Goal: Task Accomplishment & Management: Use online tool/utility

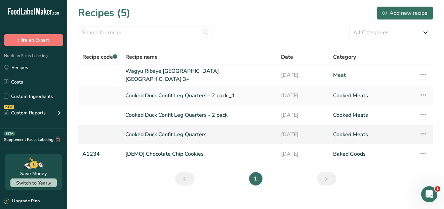
click at [159, 135] on link "Cooked Duck Confit Leg Quarters" at bounding box center [199, 135] width 148 height 14
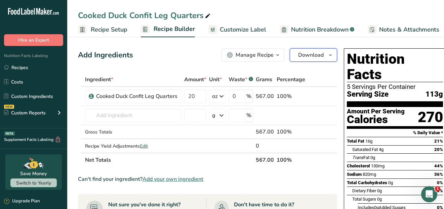
click at [321, 57] on span "Download" at bounding box center [311, 55] width 26 height 8
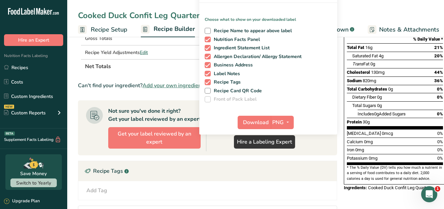
scroll to position [100, 0]
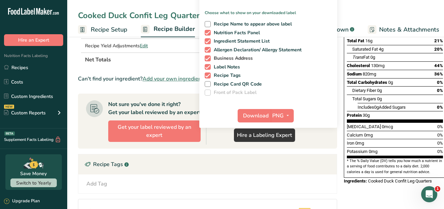
click at [211, 55] on span "Business Address" at bounding box center [232, 58] width 42 height 6
click at [209, 56] on input "Business Address" at bounding box center [207, 58] width 4 height 4
checkbox input "false"
click at [206, 76] on span at bounding box center [208, 76] width 6 height 6
click at [206, 76] on input "Recipe Tags" at bounding box center [207, 75] width 4 height 4
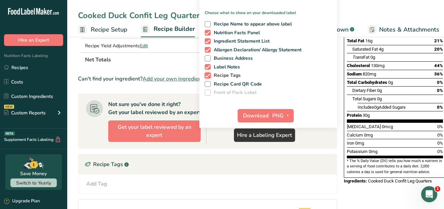
checkbox input "false"
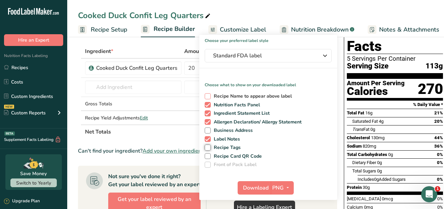
scroll to position [0, 0]
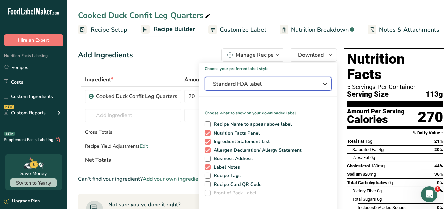
click at [276, 83] on span "Standard FDA label" at bounding box center [263, 84] width 101 height 8
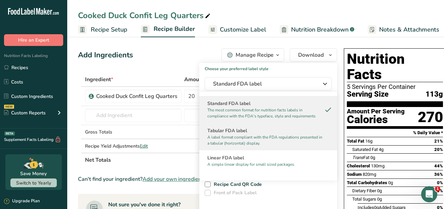
click at [222, 138] on p "A label format compliant with the FDA regulations presented in a tabular (horiz…" at bounding box center [265, 140] width 116 height 12
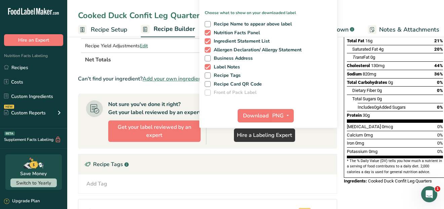
scroll to position [67, 0]
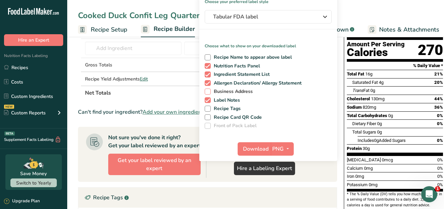
click at [206, 90] on span at bounding box center [208, 92] width 6 height 6
click at [206, 90] on input "Business Address" at bounding box center [207, 91] width 4 height 4
checkbox input "true"
click at [207, 107] on span at bounding box center [208, 109] width 6 height 6
click at [207, 107] on input "Recipe Tags" at bounding box center [207, 109] width 4 height 4
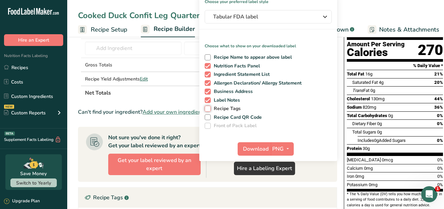
checkbox input "true"
click at [257, 145] on span "Download" at bounding box center [256, 149] width 26 height 8
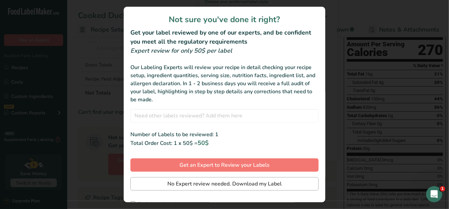
click at [219, 173] on div "Not sure you've done it right? Get your label reviewed by one of our experts, a…" at bounding box center [225, 105] width 202 height 196
click at [207, 183] on span "No Expert review needed. Download my Label" at bounding box center [224, 184] width 114 height 8
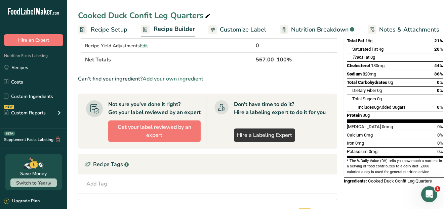
scroll to position [0, 0]
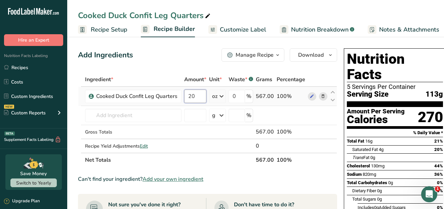
drag, startPoint x: 200, startPoint y: 97, endPoint x: 182, endPoint y: 98, distance: 17.9
click at [182, 98] on tr "Cooked Duck Confit Leg Quarters 20 oz Weight Units g kg mg See more Volume Unit…" at bounding box center [207, 96] width 258 height 19
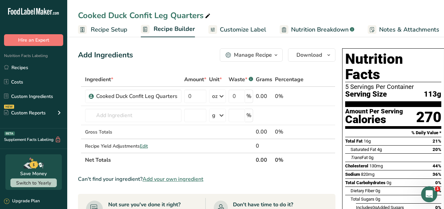
click at [313, 78] on div "Ingredient * Amount * Unit * Waste * .a-a{fill:#347362;}.b-a{fill:#fff;} Grams …" at bounding box center [206, 120] width 257 height 95
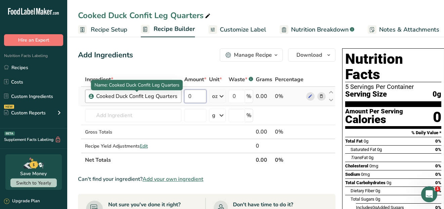
drag, startPoint x: 203, startPoint y: 96, endPoint x: 176, endPoint y: 96, distance: 26.9
click at [176, 96] on tr "Cooked Duck Confit Leg Quarters 0 oz Weight Units g kg mg See more Volume Units…" at bounding box center [206, 96] width 257 height 19
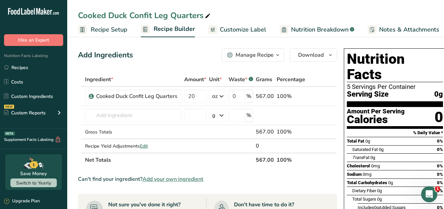
click at [315, 73] on div "Ingredient * Amount * Unit * Waste * .a-a{fill:#347362;}.b-a{fill:#fff;} Grams …" at bounding box center [207, 120] width 259 height 95
drag, startPoint x: 199, startPoint y: 96, endPoint x: 183, endPoint y: 97, distance: 16.1
click at [183, 97] on td "20" at bounding box center [195, 96] width 25 height 19
click at [317, 76] on div "Ingredient * Amount * Unit * Waste * .a-a{fill:#347362;}.b-a{fill:#fff;} Grams …" at bounding box center [207, 120] width 259 height 95
drag, startPoint x: 196, startPoint y: 96, endPoint x: 187, endPoint y: 94, distance: 9.2
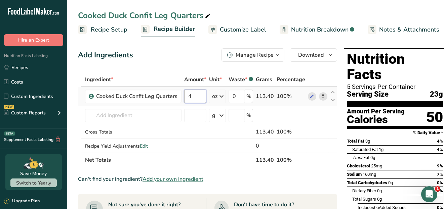
click at [187, 94] on input "4" at bounding box center [195, 96] width 22 height 13
type input "20"
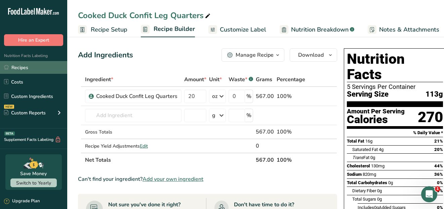
click at [23, 68] on link "Recipes" at bounding box center [33, 67] width 67 height 13
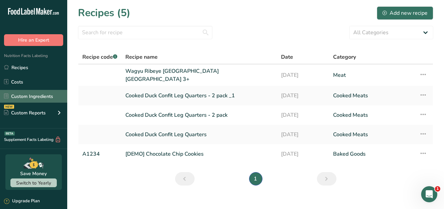
click at [26, 98] on link "Custom Ingredients" at bounding box center [33, 96] width 67 height 13
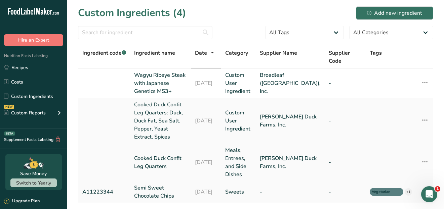
click at [160, 155] on link "Cooked Duck Confit Leg Quarters" at bounding box center [160, 163] width 53 height 16
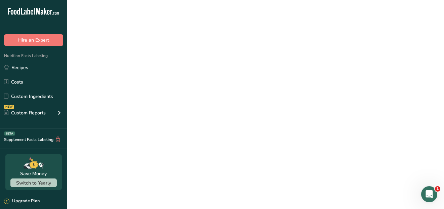
select select "5"
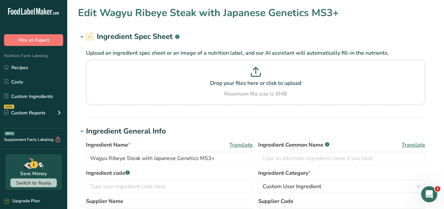
type input "Cooked Duck Confit Leg Quarters"
type input "[PERSON_NAME] Duck Farms, Inc."
type input "269"
type KJ "1125.5"
type Fat "16"
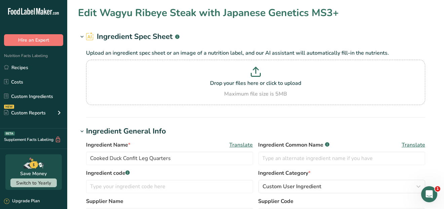
type Fat "4"
type Fat "0"
type input "131"
type input "823"
type Carbohydrates "0"
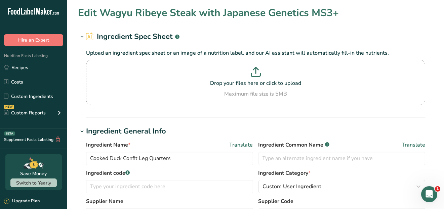
type Fiber "0"
type Sugars "0"
type input "30"
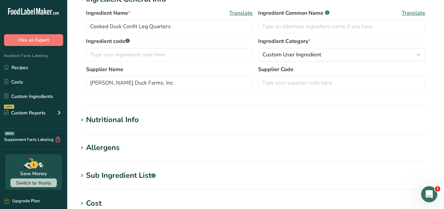
scroll to position [134, 0]
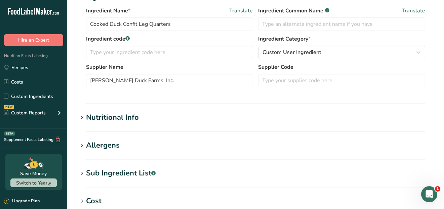
click at [155, 117] on h1 "Nutritional Info" at bounding box center [255, 117] width 355 height 11
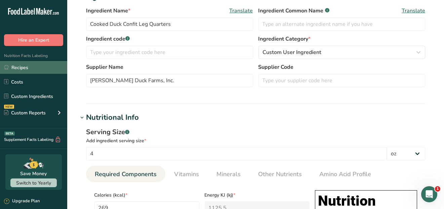
click at [20, 67] on link "Recipes" at bounding box center [33, 67] width 67 height 13
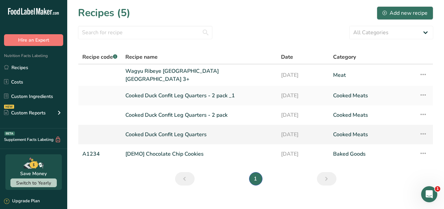
click at [162, 131] on link "Cooked Duck Confit Leg Quarters" at bounding box center [199, 135] width 148 height 14
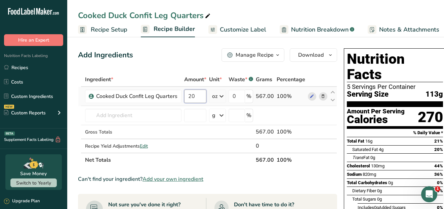
drag, startPoint x: 197, startPoint y: 97, endPoint x: 183, endPoint y: 98, distance: 13.8
click at [183, 98] on td "20" at bounding box center [195, 96] width 25 height 19
type input "4"
click at [192, 60] on div "Add Ingredients Manage Recipe Delete Recipe Duplicate Recipe Scale Recipe Save …" at bounding box center [207, 54] width 259 height 13
drag, startPoint x: 194, startPoint y: 97, endPoint x: 185, endPoint y: 97, distance: 8.4
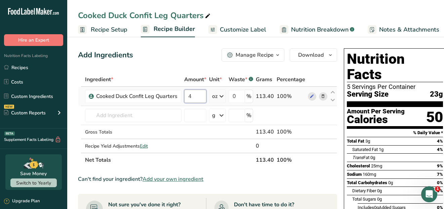
click at [185, 97] on input "4" at bounding box center [195, 96] width 22 height 13
click at [110, 29] on span "Recipe Setup" at bounding box center [109, 29] width 37 height 9
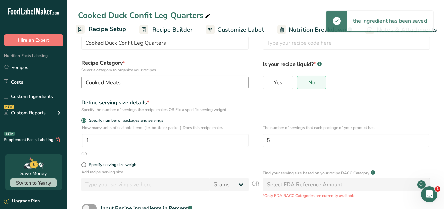
scroll to position [34, 0]
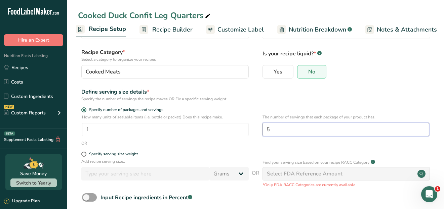
drag, startPoint x: 277, startPoint y: 131, endPoint x: 258, endPoint y: 132, distance: 19.5
click at [258, 132] on div "How many units of sealable items (i.e. bottle or packet) Does this recipe make.…" at bounding box center [255, 127] width 355 height 26
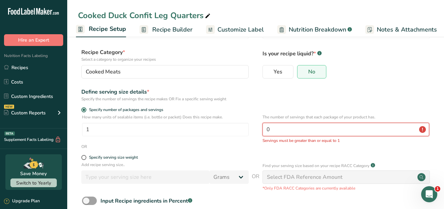
drag, startPoint x: 282, startPoint y: 130, endPoint x: 253, endPoint y: 134, distance: 29.0
click at [253, 134] on div "How many units of sealable items (i.e. bottle or packet) Does this recipe make.…" at bounding box center [255, 129] width 355 height 30
type input "0"
click at [82, 158] on span at bounding box center [83, 157] width 5 height 5
click at [82, 158] on input "Specify serving size weight" at bounding box center [83, 158] width 4 height 4
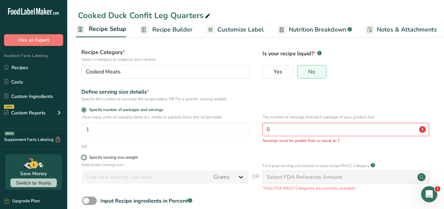
radio input "true"
radio input "false"
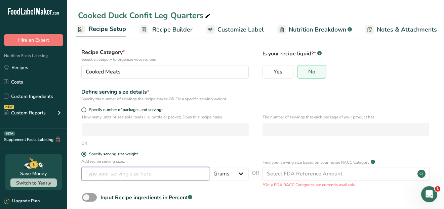
click at [135, 176] on input "number" at bounding box center [145, 173] width 128 height 13
type input "4"
click at [240, 174] on select "Grams kg mg mcg lb oz l mL fl oz tbsp tsp cup qt gallon" at bounding box center [228, 173] width 39 height 13
select select "5"
click at [209, 167] on select "Grams kg mg mcg lb oz l mL fl oz tbsp tsp cup qt gallon" at bounding box center [228, 173] width 39 height 13
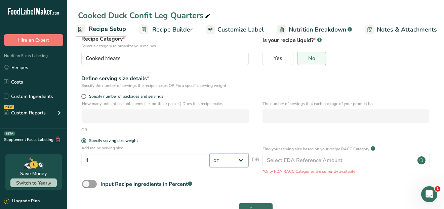
scroll to position [69, 0]
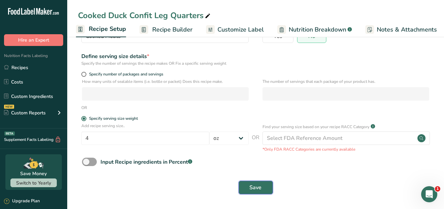
click at [256, 190] on span "Save" at bounding box center [256, 188] width 12 height 8
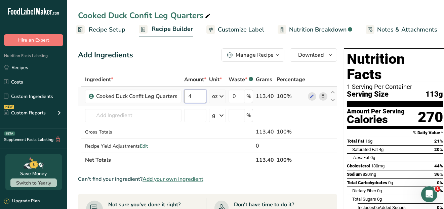
drag, startPoint x: 203, startPoint y: 97, endPoint x: 186, endPoint y: 99, distance: 16.9
click at [186, 99] on input "4" at bounding box center [195, 96] width 22 height 13
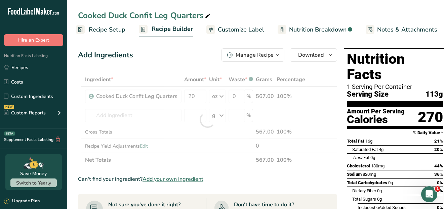
click at [179, 60] on div "Add Ingredients Manage Recipe Delete Recipe Duplicate Recipe Scale Recipe Save …" at bounding box center [207, 54] width 259 height 13
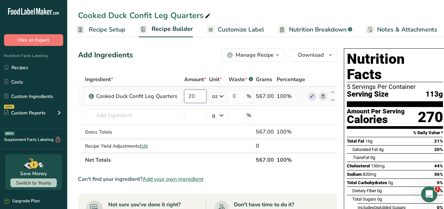
drag, startPoint x: 198, startPoint y: 96, endPoint x: 183, endPoint y: 98, distance: 15.0
click at [183, 98] on td "20" at bounding box center [195, 96] width 25 height 19
click at [200, 61] on div "Add Ingredients Manage Recipe Delete Recipe Duplicate Recipe Scale Recipe Save …" at bounding box center [207, 54] width 259 height 13
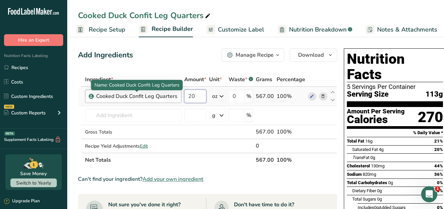
drag, startPoint x: 199, startPoint y: 96, endPoint x: 176, endPoint y: 97, distance: 22.5
click at [176, 97] on tr "Cooked Duck Confit Leg Quarters 20 oz Weight Units g kg mg See more Volume Unit…" at bounding box center [207, 96] width 258 height 19
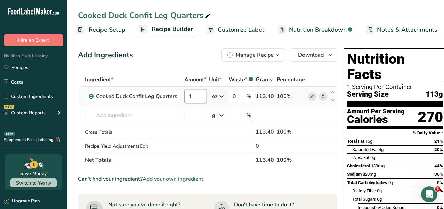
drag, startPoint x: 193, startPoint y: 95, endPoint x: 185, endPoint y: 95, distance: 8.4
click at [185, 95] on input "4" at bounding box center [195, 96] width 22 height 13
type input "20"
drag, startPoint x: 197, startPoint y: 96, endPoint x: 184, endPoint y: 97, distance: 12.5
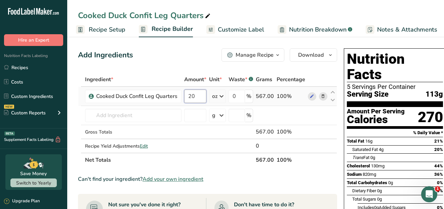
click at [184, 97] on input "20" at bounding box center [195, 96] width 22 height 13
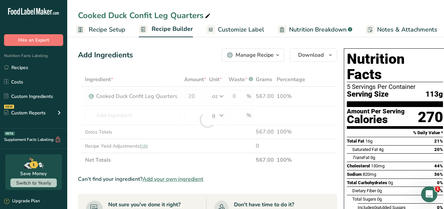
click at [198, 60] on div "Add Ingredients Manage Recipe Delete Recipe Duplicate Recipe Scale Recipe Save …" at bounding box center [207, 54] width 259 height 13
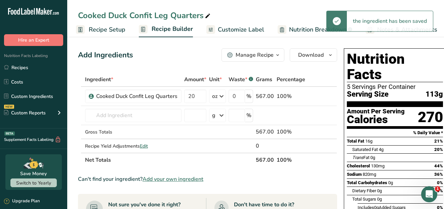
click at [117, 31] on span "Recipe Setup" at bounding box center [107, 29] width 37 height 9
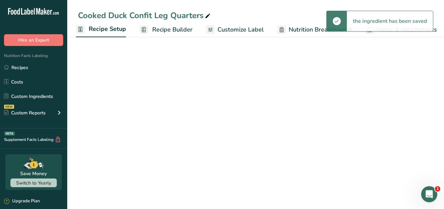
select select "5"
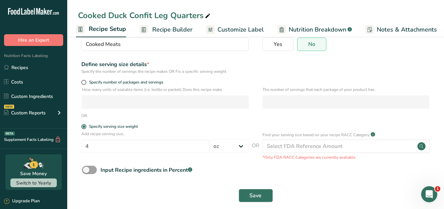
scroll to position [67, 0]
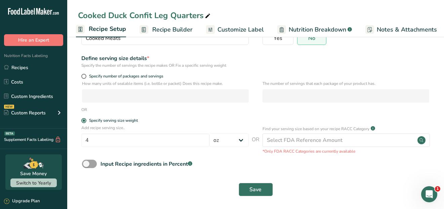
click at [385, 30] on span "Notes & Attachments" at bounding box center [407, 29] width 60 height 9
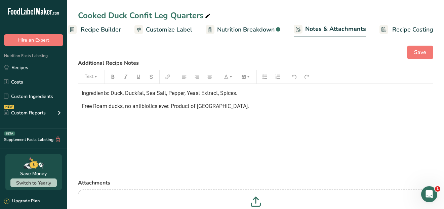
click at [242, 31] on span "Nutrition Breakdown" at bounding box center [245, 29] width 57 height 9
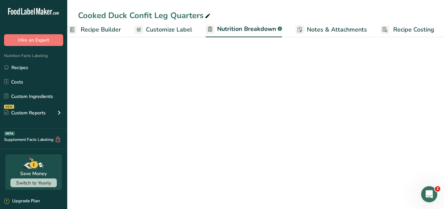
scroll to position [0, 73]
select select "Calories"
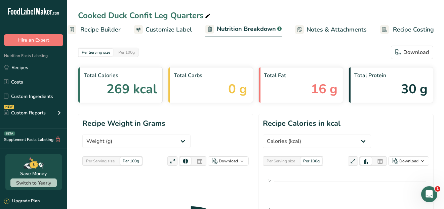
click at [179, 32] on span "Customize Label" at bounding box center [169, 29] width 46 height 9
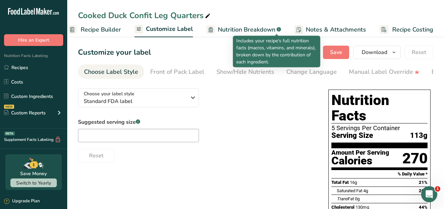
click at [271, 31] on span "Nutrition Breakdown" at bounding box center [246, 29] width 57 height 9
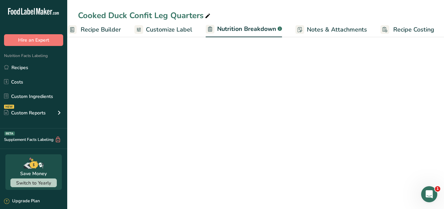
scroll to position [0, 73]
select select "Calories"
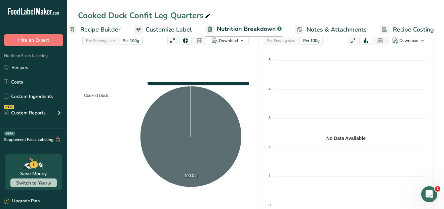
scroll to position [0, 0]
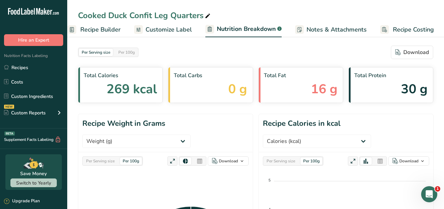
click at [166, 34] on link "Customize Label" at bounding box center [163, 29] width 58 height 15
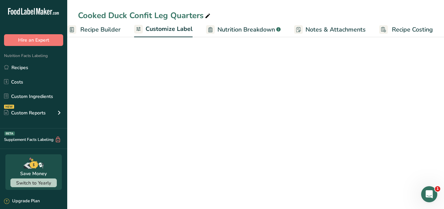
scroll to position [0, 73]
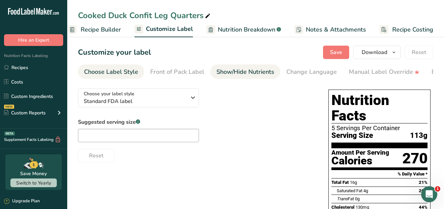
click at [255, 72] on div "Show/Hide Nutrients" at bounding box center [245, 72] width 58 height 9
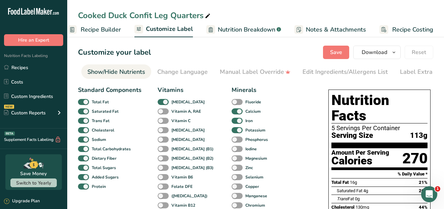
scroll to position [0, 130]
click at [262, 73] on div "Manual Label Override" at bounding box center [253, 72] width 71 height 9
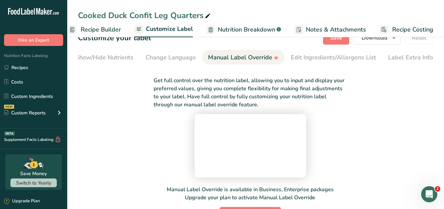
scroll to position [0, 0]
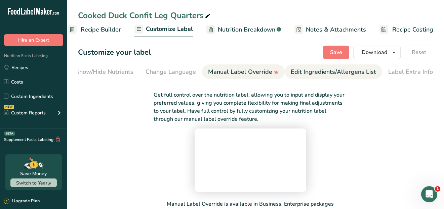
click at [321, 73] on div "Edit Ingredients/Allergens List" at bounding box center [333, 72] width 85 height 9
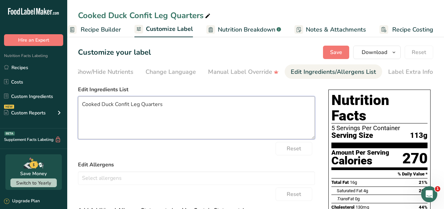
click at [169, 103] on textarea "Cooked Duck Confit Leg Quarters" at bounding box center [196, 117] width 237 height 43
type textarea "C"
type textarea "Pekin Duck, Duck Fat, Sea Salt, Pepper, Spices"
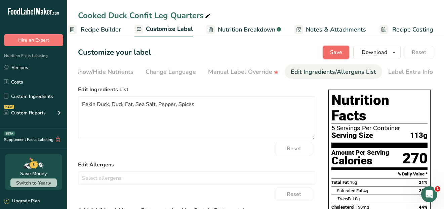
click at [335, 51] on span "Save" at bounding box center [336, 52] width 12 height 8
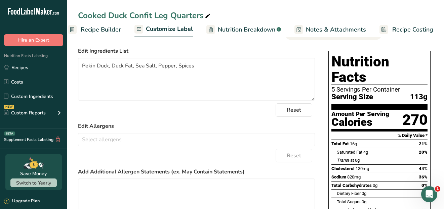
scroll to position [25, 0]
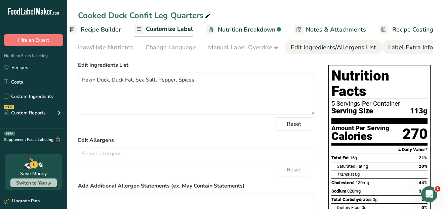
click at [407, 48] on div "Label Extra Info" at bounding box center [410, 47] width 45 height 9
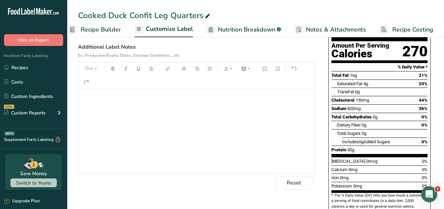
scroll to position [91, 0]
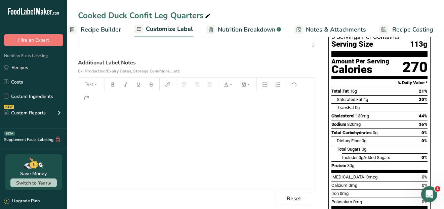
click at [91, 111] on div "﻿" at bounding box center [196, 147] width 236 height 84
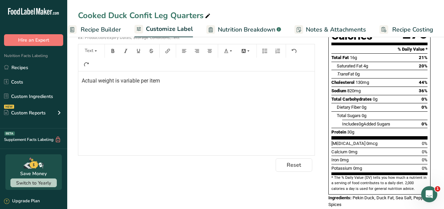
scroll to position [0, 0]
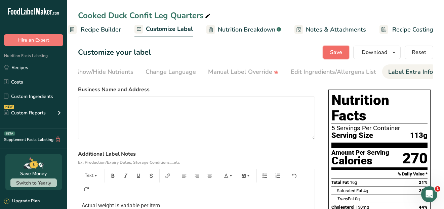
click at [342, 50] on span "Save" at bounding box center [336, 52] width 12 height 8
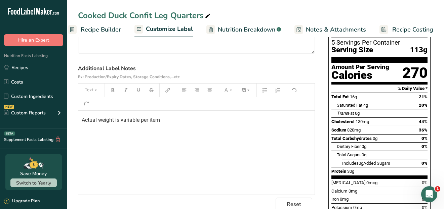
scroll to position [70, 0]
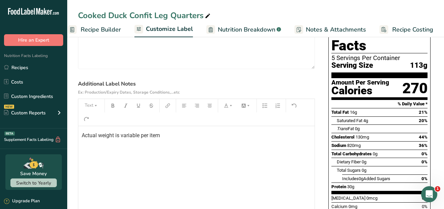
click at [161, 136] on p "Actual weight is variable per item" at bounding box center [197, 136] width 230 height 8
click at [210, 107] on icon "button" at bounding box center [210, 106] width 4 height 4
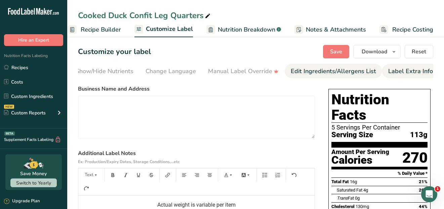
scroll to position [0, 0]
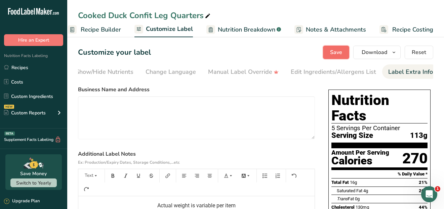
click at [335, 49] on span "Save" at bounding box center [336, 52] width 12 height 8
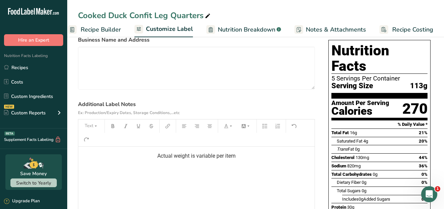
scroll to position [34, 0]
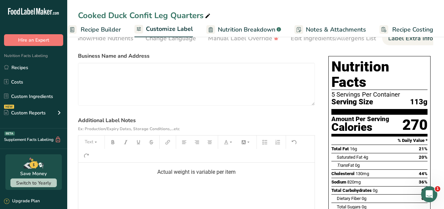
click at [174, 172] on span "Actual weight is variable per item" at bounding box center [196, 172] width 78 height 6
click at [194, 189] on div "Actual serving size is variable per item" at bounding box center [196, 205] width 236 height 84
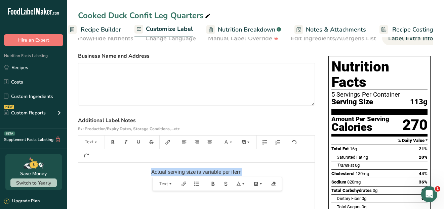
drag, startPoint x: 247, startPoint y: 176, endPoint x: 137, endPoint y: 169, distance: 110.4
click at [137, 169] on div "Actual serving size is variable per item" at bounding box center [196, 205] width 236 height 84
copy span "Actual serving size is variable per item"
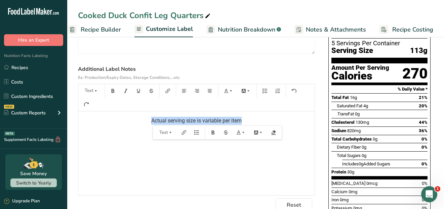
scroll to position [100, 0]
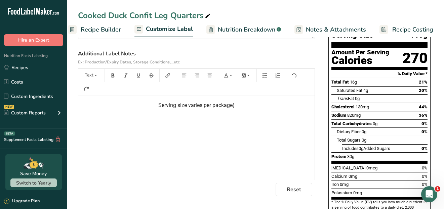
click at [157, 105] on p "Serving size varies per package)" at bounding box center [197, 105] width 230 height 8
click at [157, 107] on span ")(Serving size varies per package)" at bounding box center [197, 105] width 80 height 6
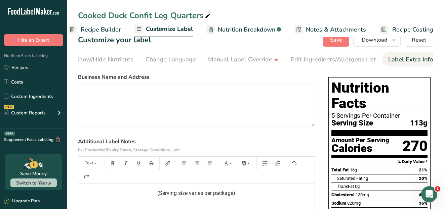
scroll to position [0, 0]
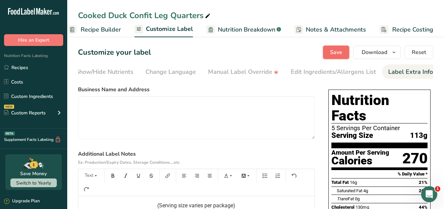
click at [345, 52] on button "Save" at bounding box center [336, 52] width 26 height 13
click at [98, 28] on span "Recipe Builder" at bounding box center [101, 29] width 40 height 9
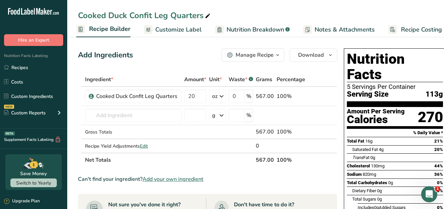
click at [32, 11] on icon ".a-20{fill:#fff;}" at bounding box center [41, 13] width 66 height 10
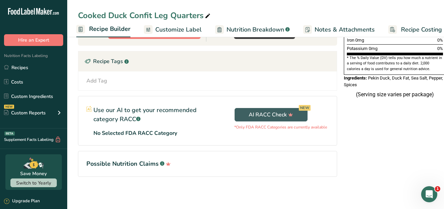
scroll to position [94, 0]
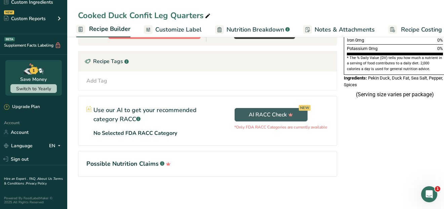
click at [32, 177] on link "FAQ ." at bounding box center [33, 179] width 8 height 5
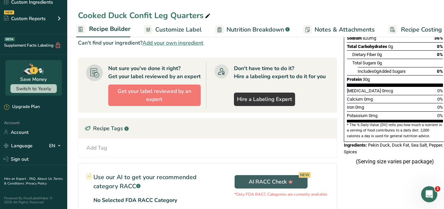
scroll to position [0, 0]
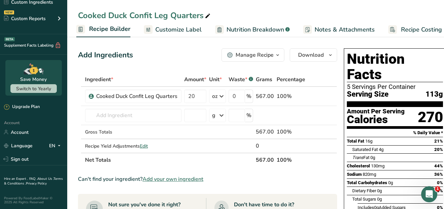
click at [103, 31] on span "Recipe Builder" at bounding box center [109, 29] width 41 height 9
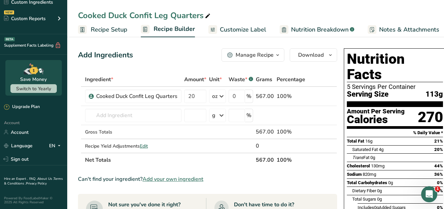
click at [117, 30] on span "Recipe Setup" at bounding box center [109, 29] width 37 height 9
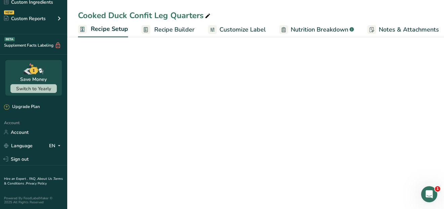
scroll to position [0, 2]
select select "5"
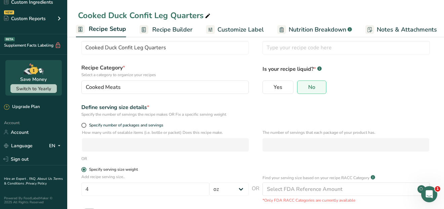
scroll to position [0, 0]
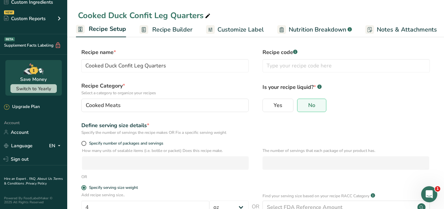
click at [163, 32] on span "Recipe Builder" at bounding box center [172, 29] width 40 height 9
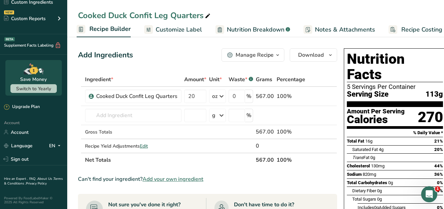
scroll to position [0, 65]
drag, startPoint x: 197, startPoint y: 95, endPoint x: 185, endPoint y: 97, distance: 12.3
click at [185, 97] on input "20" at bounding box center [195, 96] width 22 height 13
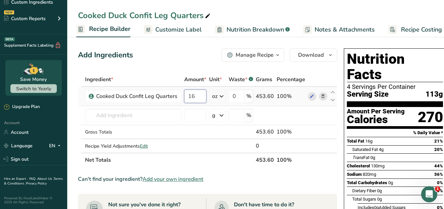
drag, startPoint x: 197, startPoint y: 97, endPoint x: 188, endPoint y: 97, distance: 8.4
click at [188, 97] on input "16" at bounding box center [195, 96] width 22 height 13
type input "20"
click at [194, 55] on div "Add Ingredients Manage Recipe Delete Recipe Duplicate Recipe Scale Recipe Save …" at bounding box center [207, 54] width 259 height 13
click at [224, 96] on icon at bounding box center [221, 96] width 8 height 12
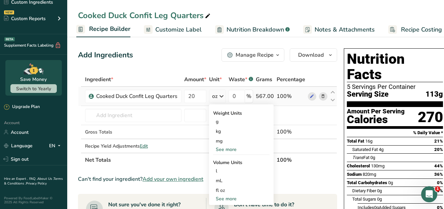
click at [233, 150] on div "See more" at bounding box center [241, 149] width 56 height 7
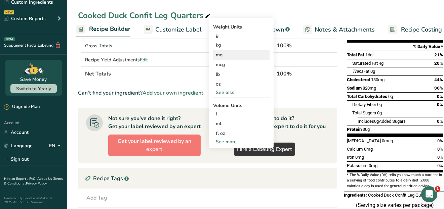
scroll to position [100, 0]
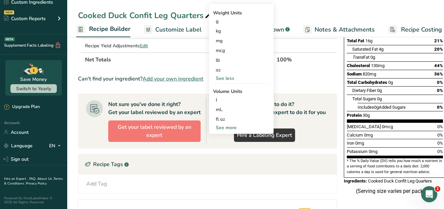
click at [227, 128] on div "See more" at bounding box center [241, 127] width 56 height 7
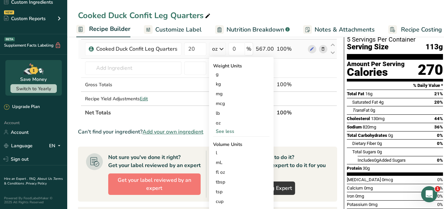
scroll to position [34, 0]
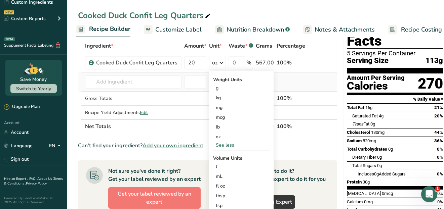
click at [300, 80] on td at bounding box center [290, 82] width 31 height 19
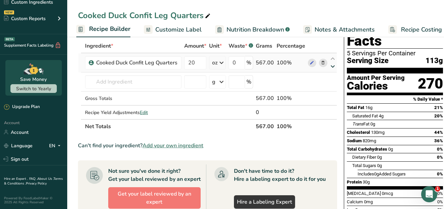
click at [332, 67] on icon at bounding box center [333, 66] width 8 height 5
click at [332, 57] on icon at bounding box center [333, 58] width 8 height 5
click at [331, 68] on icon at bounding box center [333, 66] width 8 height 5
click at [322, 62] on icon at bounding box center [323, 62] width 5 height 7
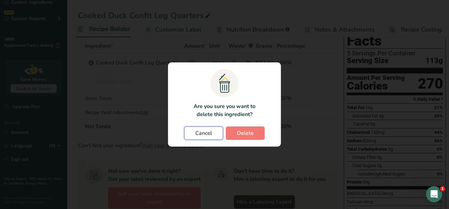
click at [206, 135] on span "Cancel" at bounding box center [203, 133] width 17 height 8
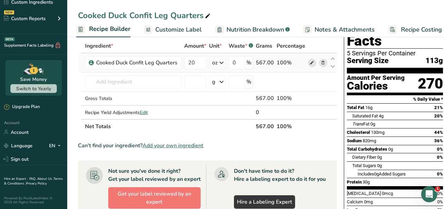
click at [310, 60] on icon at bounding box center [312, 62] width 5 height 7
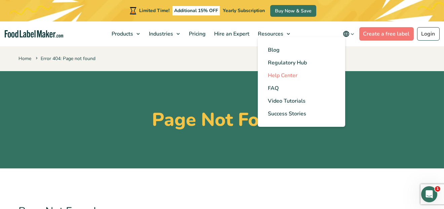
click at [283, 77] on span "Help Center" at bounding box center [283, 75] width 30 height 7
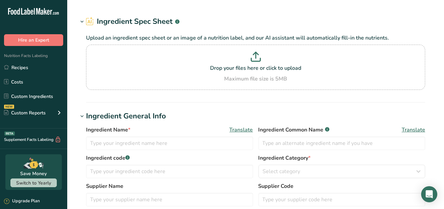
type input "Cooked Duck Confit Leg Quarters"
type input "Culver Duck Farms, Inc."
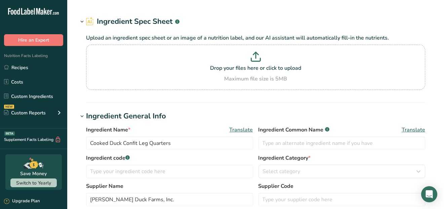
select select "5"
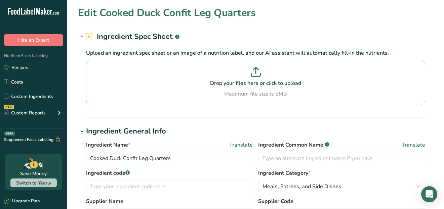
type input "269"
type KJ "1125.5"
type Fat "16"
type Fat "4"
type Fat "0"
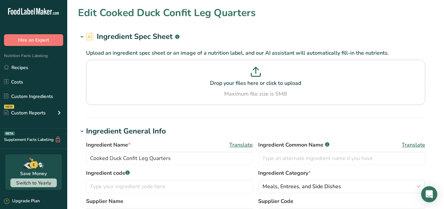
type input "131"
type input "823"
type Carbohydrates "0"
type Fiber "0"
type Sugars "0"
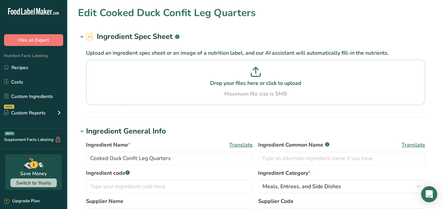
type Sugars "0"
type input "30"
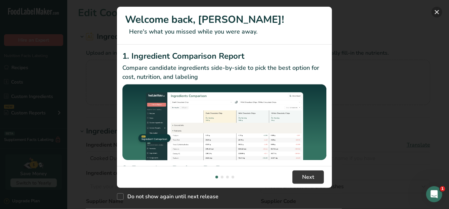
click at [436, 12] on button "New Features" at bounding box center [437, 12] width 11 height 11
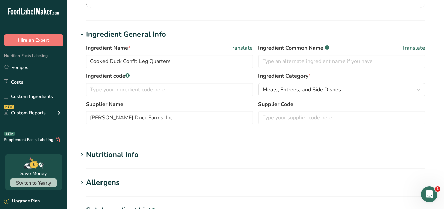
scroll to position [134, 0]
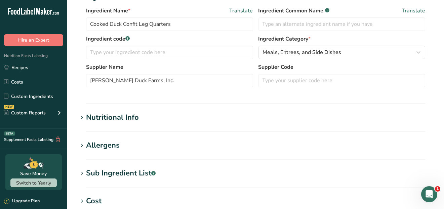
click at [151, 119] on h1 "Nutritional Info" at bounding box center [255, 117] width 355 height 11
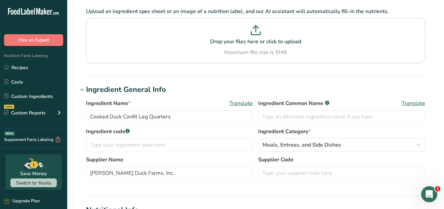
scroll to position [0, 0]
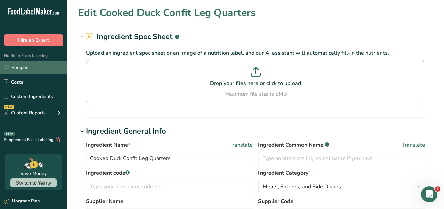
click at [22, 69] on link "Recipes" at bounding box center [33, 67] width 67 height 13
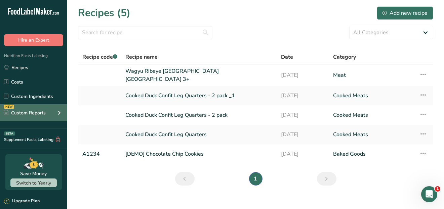
click at [56, 113] on icon at bounding box center [59, 113] width 8 height 12
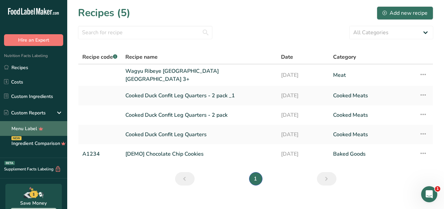
click at [28, 127] on link "Menu Label" at bounding box center [33, 128] width 67 height 15
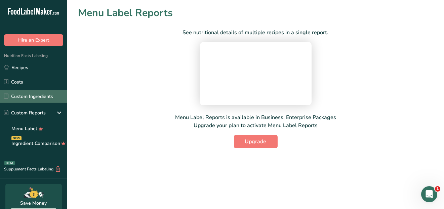
click at [34, 96] on link "Custom Ingredients" at bounding box center [33, 96] width 67 height 13
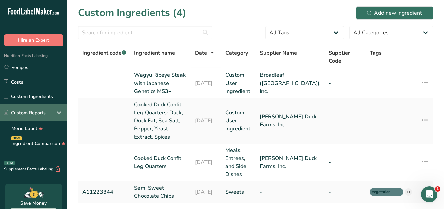
click at [60, 112] on icon at bounding box center [59, 113] width 8 height 12
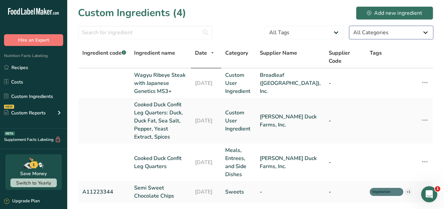
click at [359, 33] on select "All Categories American Indian/Alaska Native Foods Baby Foods Baked Products Be…" at bounding box center [391, 32] width 84 height 13
click at [31, 10] on icon ".a-20{fill:#fff;}" at bounding box center [41, 13] width 66 height 10
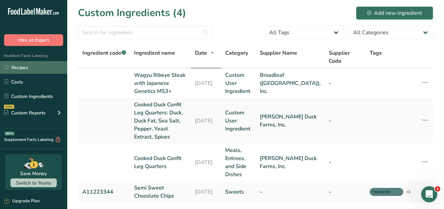
click at [16, 69] on link "Recipes" at bounding box center [33, 67] width 67 height 13
